Goal: Navigation & Orientation: Understand site structure

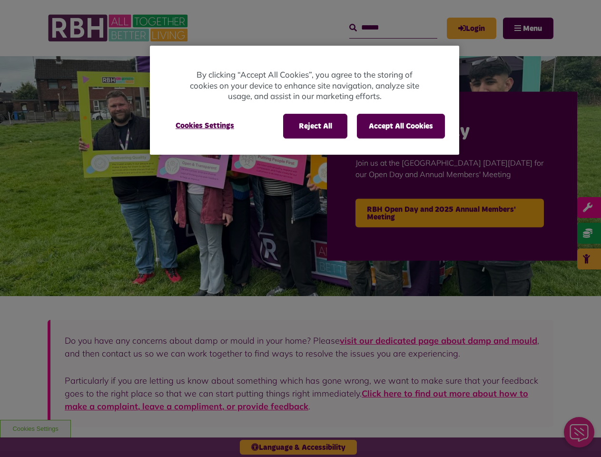
click at [300, 228] on div at bounding box center [300, 228] width 601 height 457
click at [314, 126] on button "Reject All" at bounding box center [315, 126] width 64 height 25
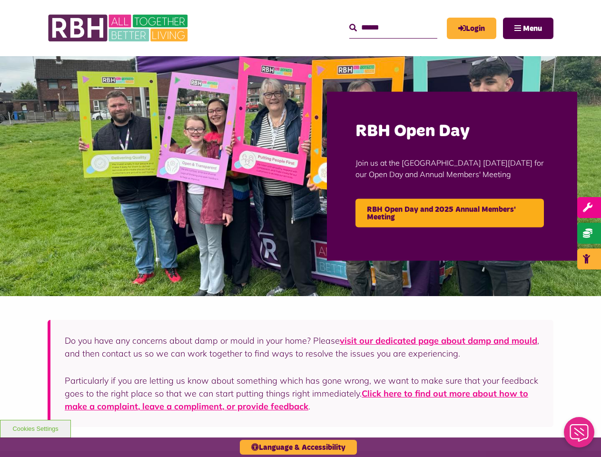
click at [400, 126] on button "Accept All Cookies" at bounding box center [401, 126] width 88 height 25
click at [205, 126] on button "Cookies Settings" at bounding box center [204, 126] width 81 height 24
